Goal: Task Accomplishment & Management: Manage account settings

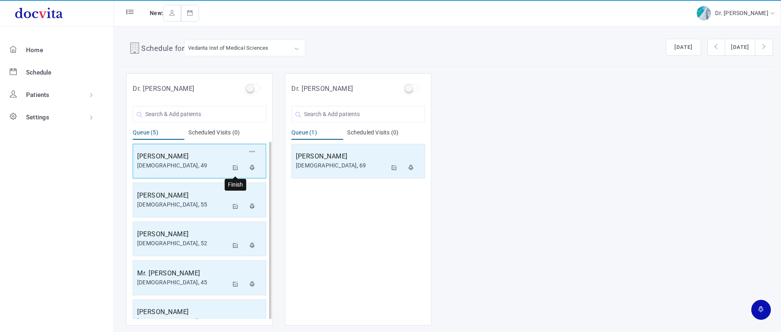
click at [237, 165] on icon at bounding box center [236, 167] width 6 height 5
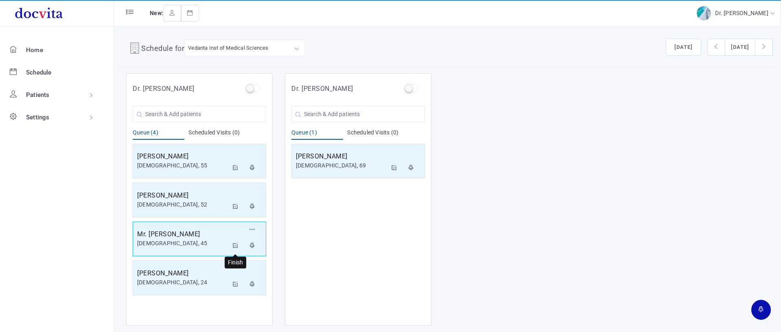
drag, startPoint x: 237, startPoint y: 244, endPoint x: 231, endPoint y: 236, distance: 10.0
click at [237, 244] on icon at bounding box center [236, 244] width 6 height 5
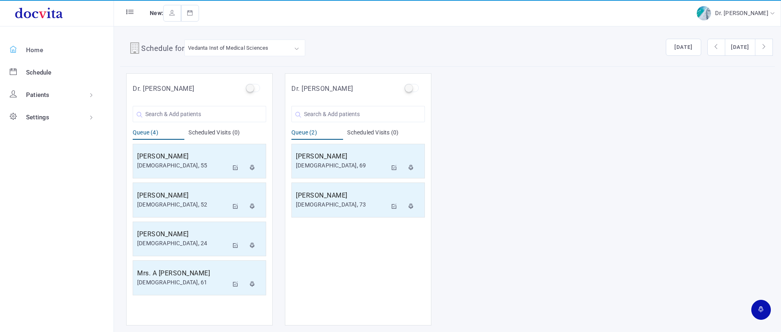
click at [37, 46] on span "Home" at bounding box center [34, 49] width 17 height 7
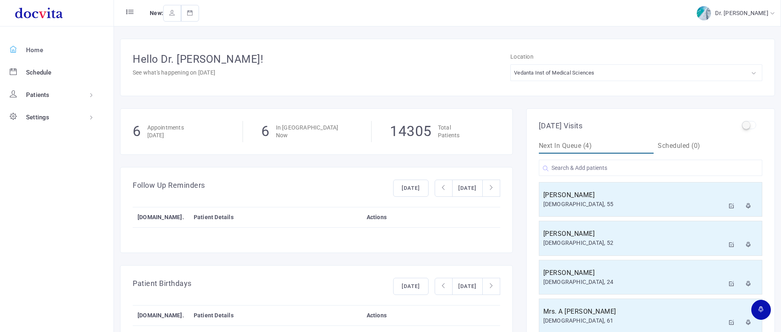
click at [45, 50] on link "Home" at bounding box center [56, 50] width 113 height 22
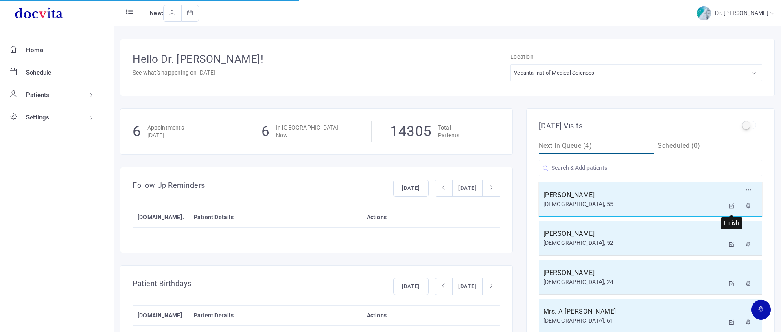
click at [731, 205] on icon at bounding box center [732, 205] width 6 height 5
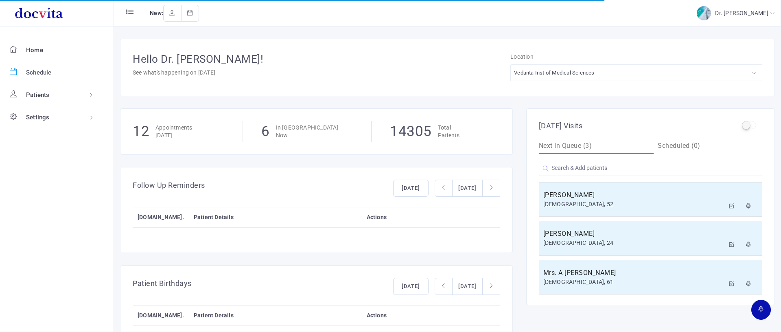
click at [39, 72] on span "Schedule" at bounding box center [39, 72] width 26 height 7
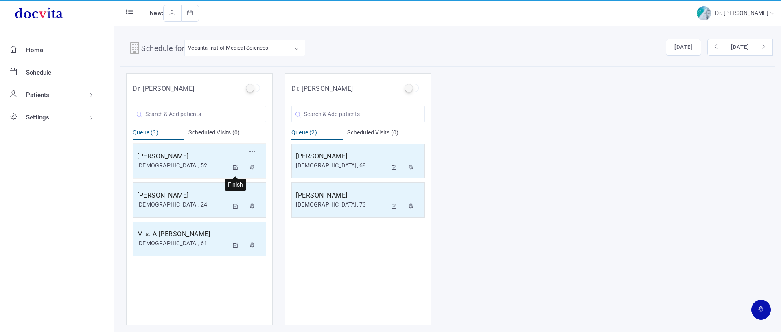
click at [237, 168] on icon at bounding box center [236, 167] width 6 height 5
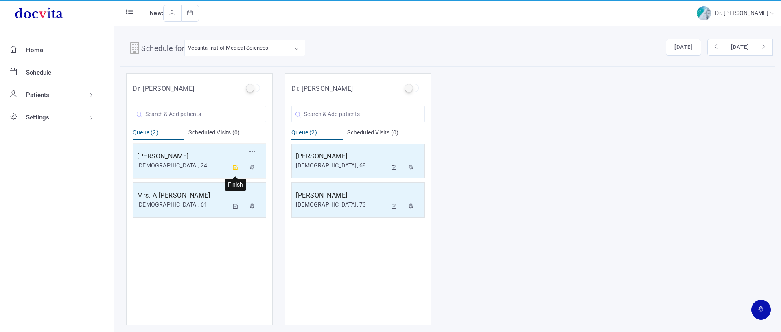
click at [235, 168] on icon at bounding box center [236, 167] width 6 height 5
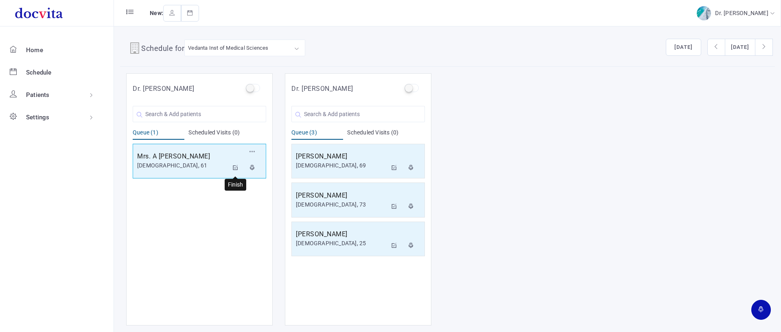
click at [236, 167] on icon at bounding box center [236, 167] width 6 height 5
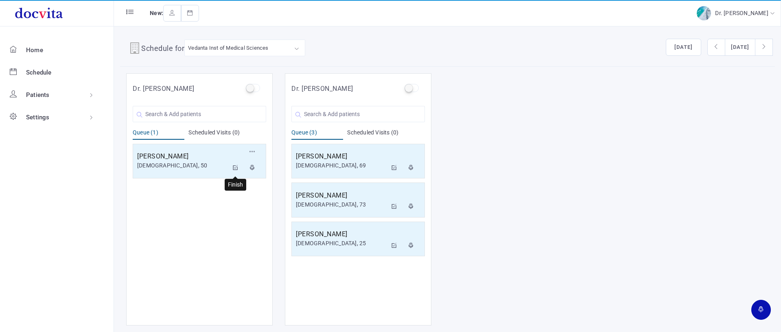
click at [236, 168] on icon at bounding box center [236, 167] width 6 height 5
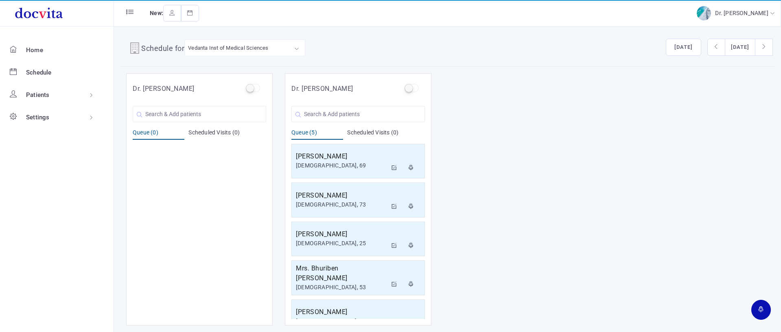
click at [62, 212] on ul "Home Schedule Patients All Patients Patient Groups Settings User Accounts Proto…" at bounding box center [57, 178] width 114 height 305
